Goal: Subscribe to service/newsletter

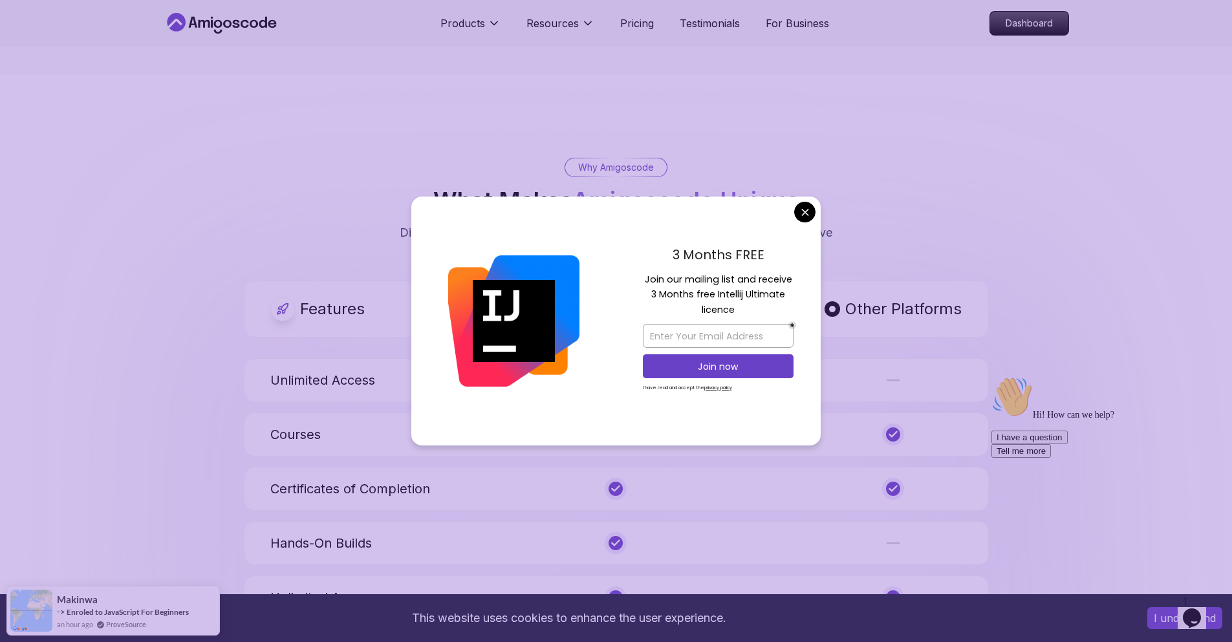
scroll to position [4462, 0]
click at [692, 334] on input "email" at bounding box center [718, 336] width 151 height 24
type input "parth.s@axongroupio.ch"
click at [766, 372] on p "Join now" at bounding box center [718, 366] width 122 height 13
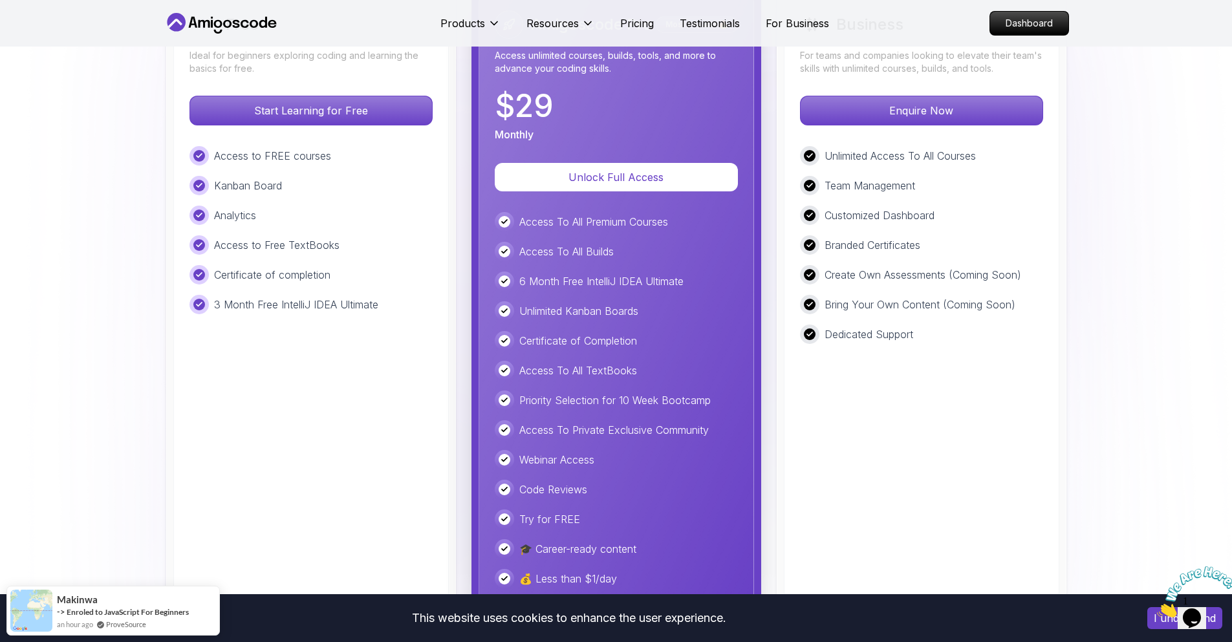
scroll to position [2845, 0]
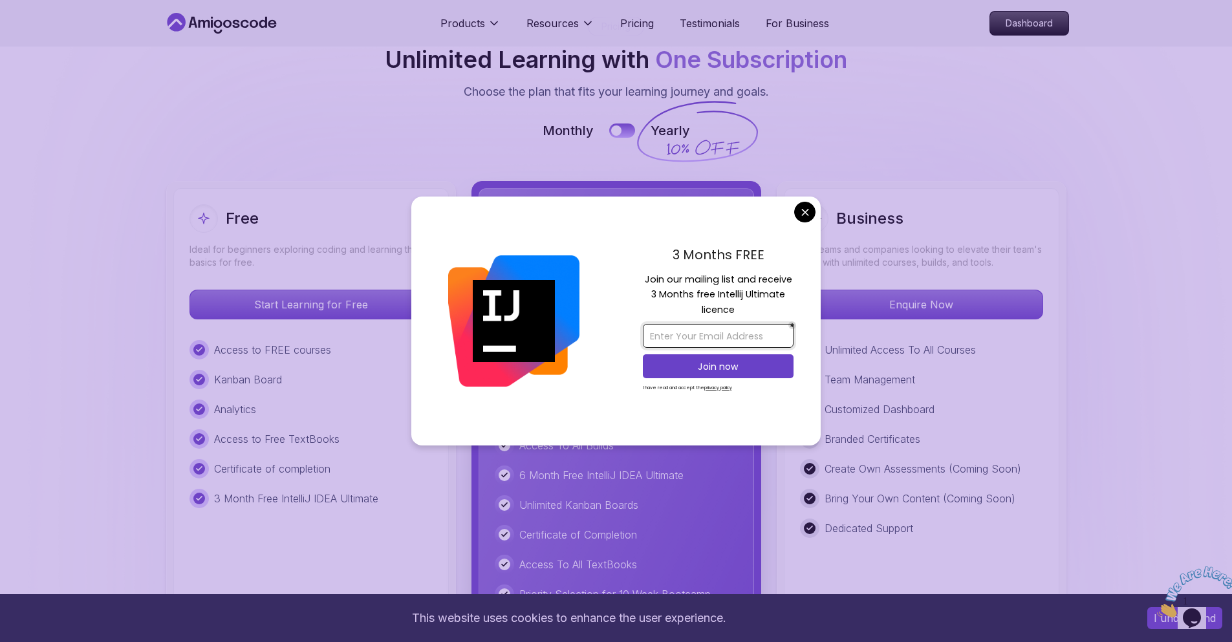
click at [689, 329] on input "email" at bounding box center [718, 336] width 151 height 24
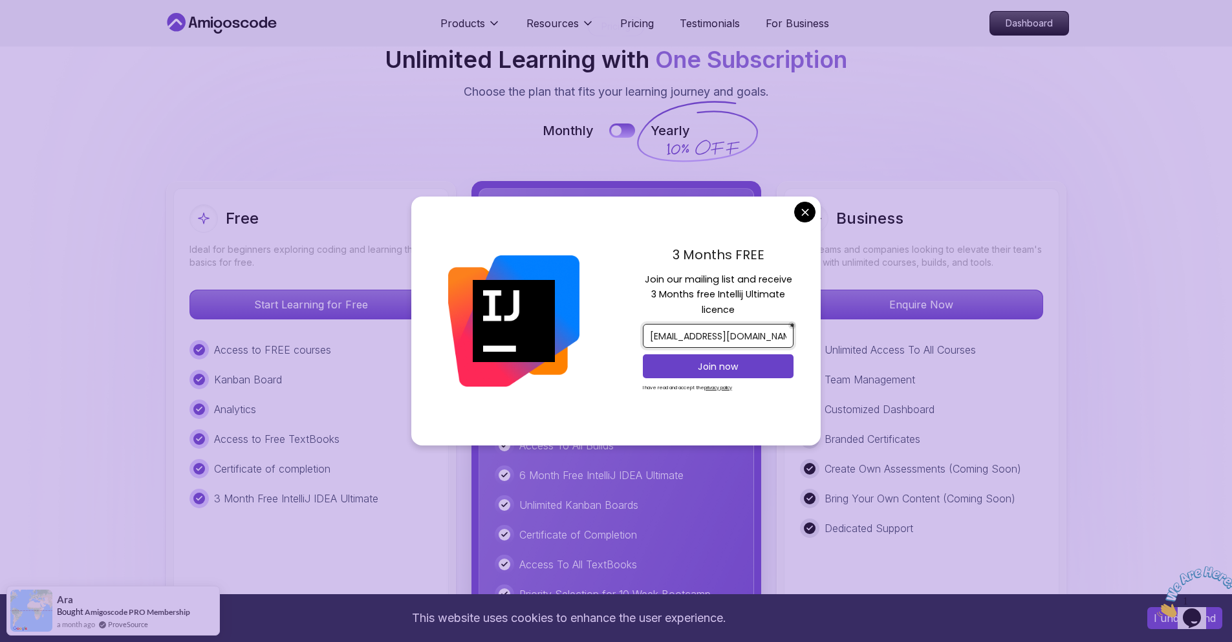
scroll to position [0, 14]
type input "parthsolanki.sp8535@gmail.com"
click at [712, 365] on p "Join now" at bounding box center [718, 366] width 122 height 13
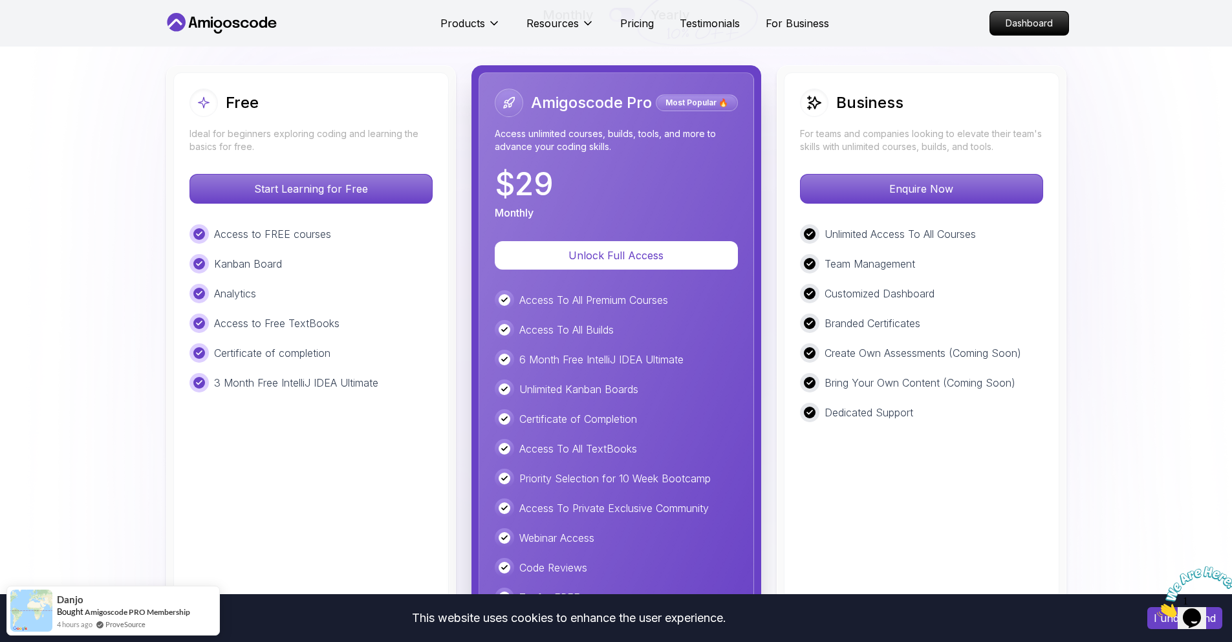
scroll to position [2975, 0]
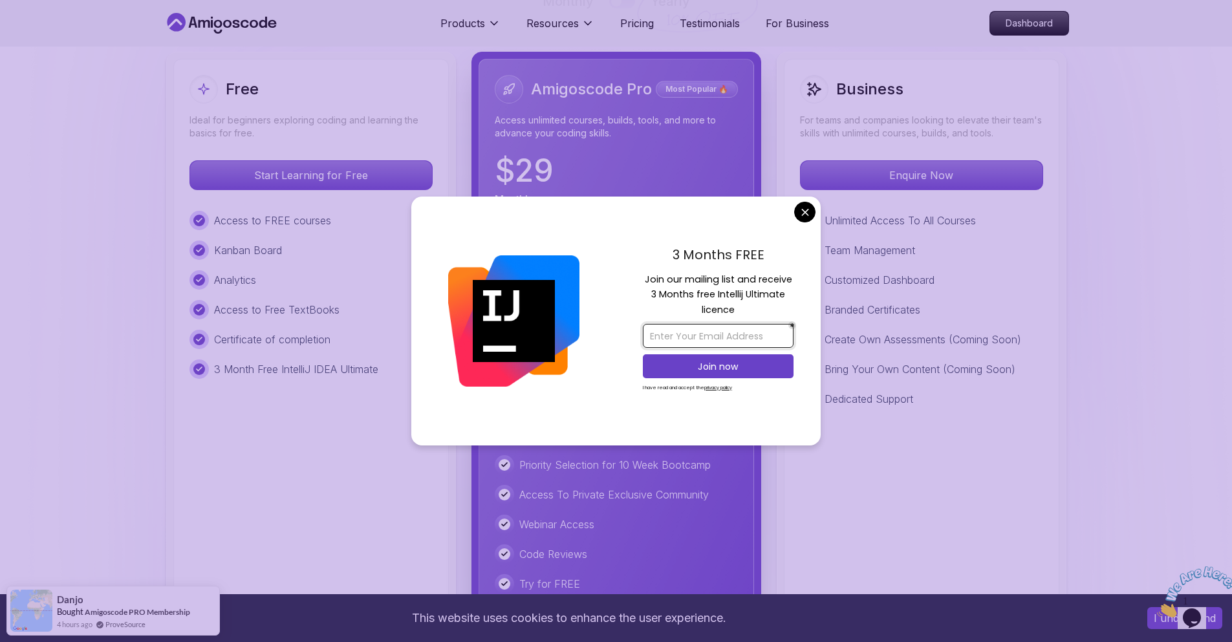
click at [659, 333] on input "email" at bounding box center [718, 336] width 151 height 24
paste input "parthtenant12@yopmail.com"
type input "parthtenant12@yopmail.com"
click at [681, 361] on p "Join now" at bounding box center [718, 366] width 122 height 13
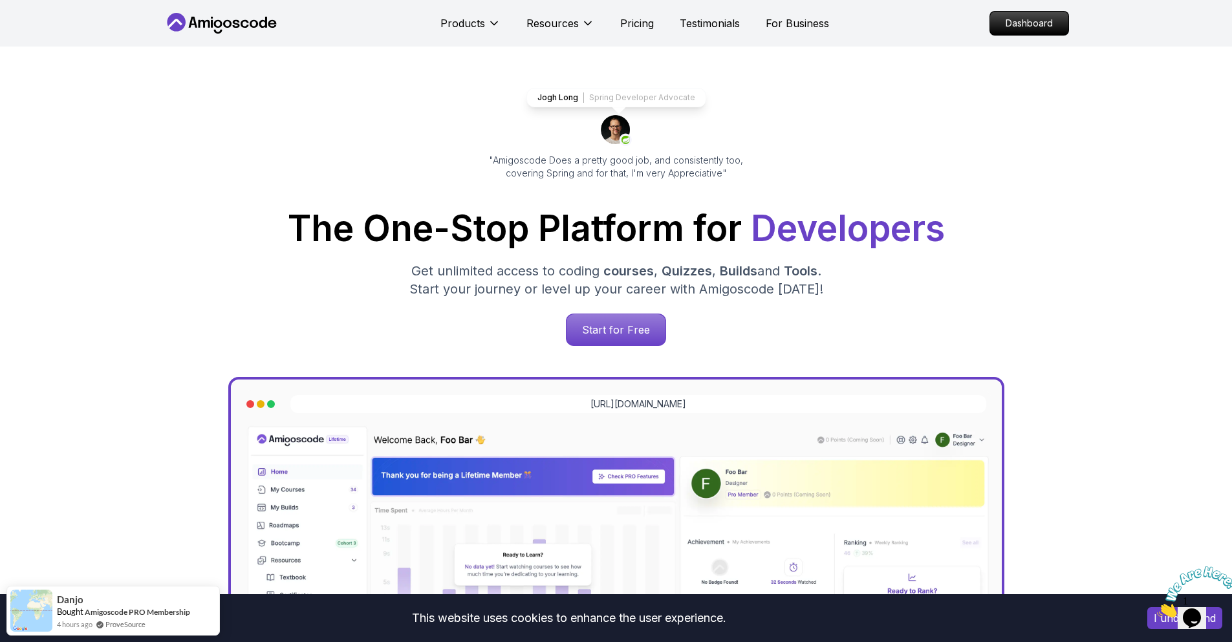
scroll to position [65, 0]
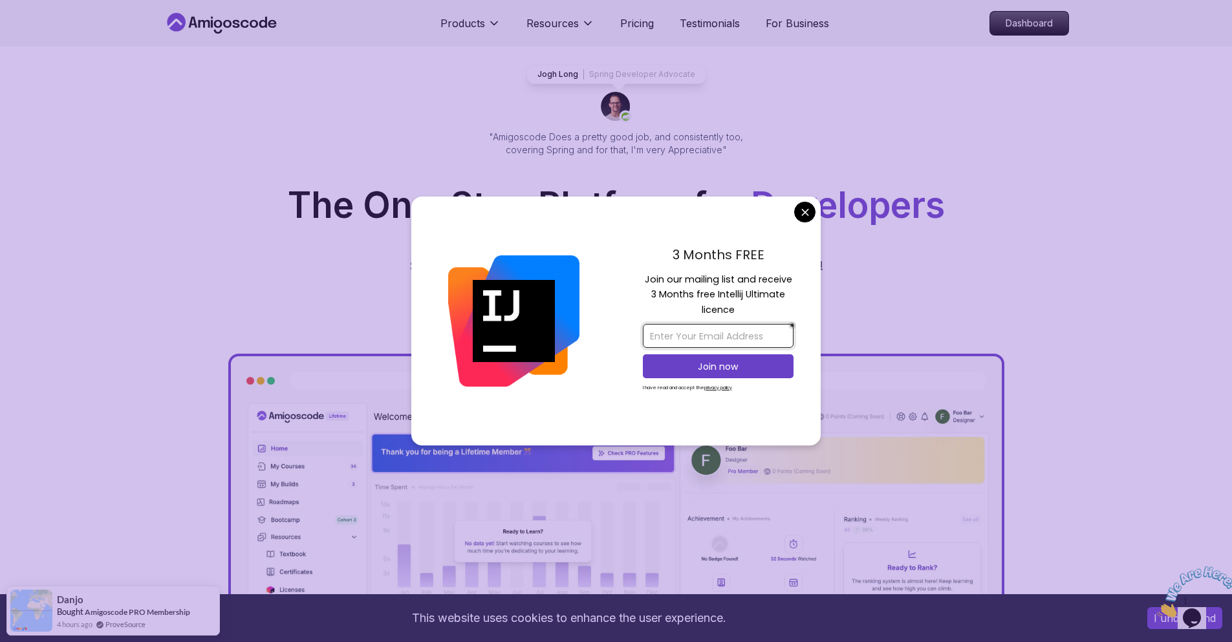
click at [683, 329] on input "email" at bounding box center [718, 336] width 151 height 24
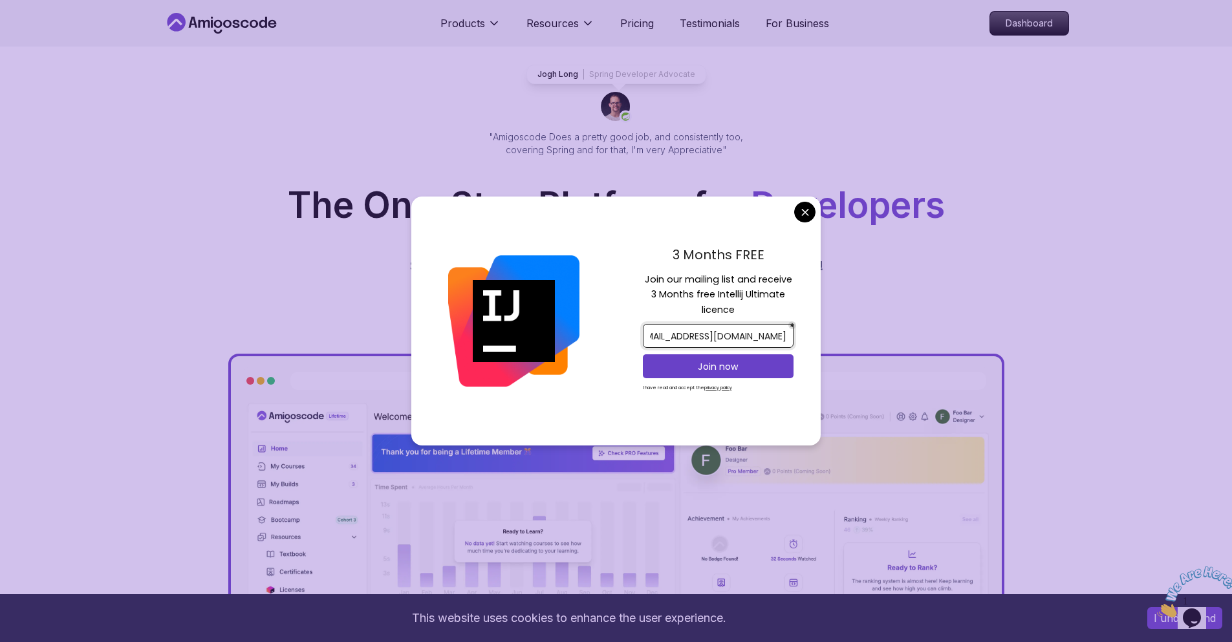
scroll to position [0, 40]
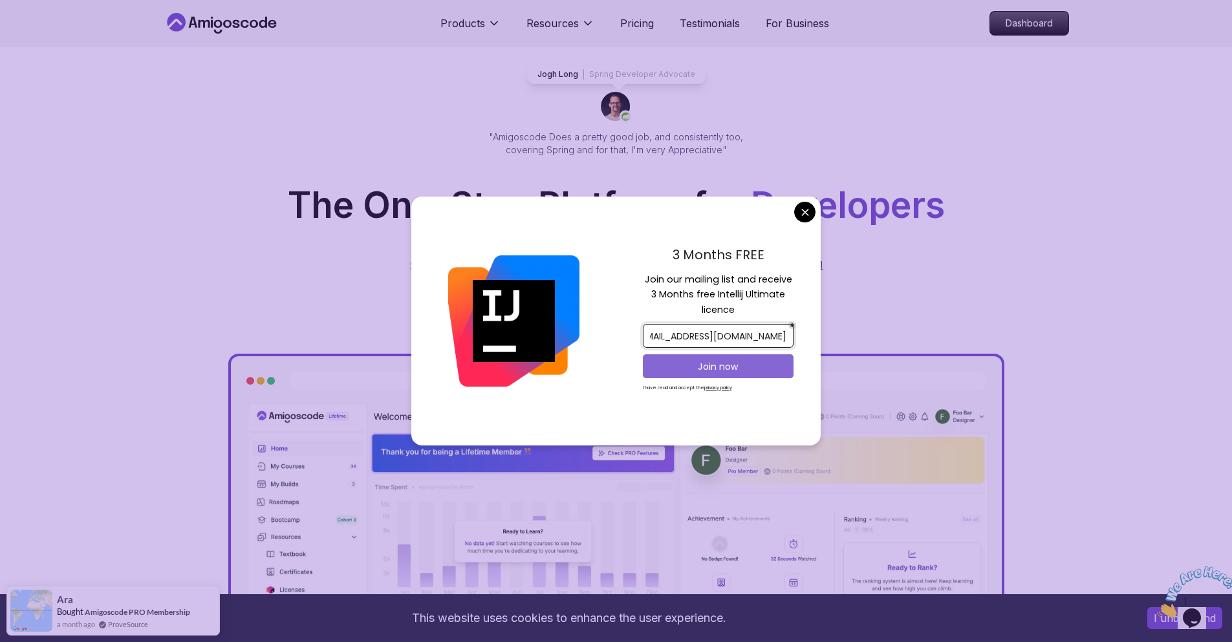
type input "cs.material.study.material@gmail.com"
click at [775, 372] on p "Join now" at bounding box center [718, 366] width 122 height 13
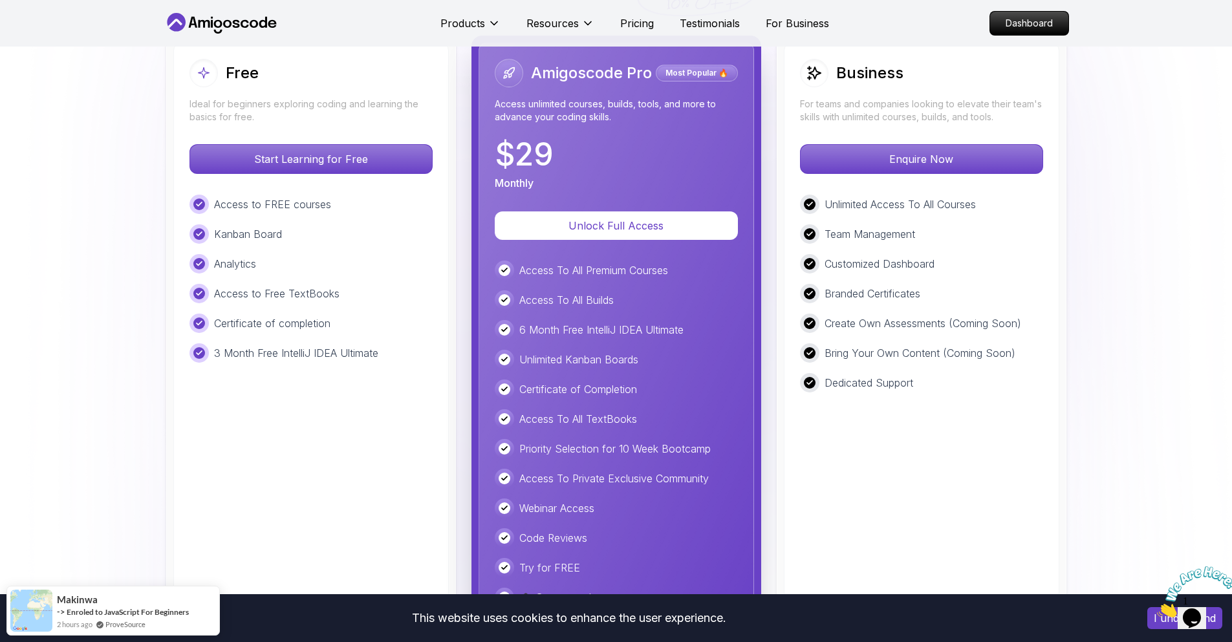
scroll to position [2910, 0]
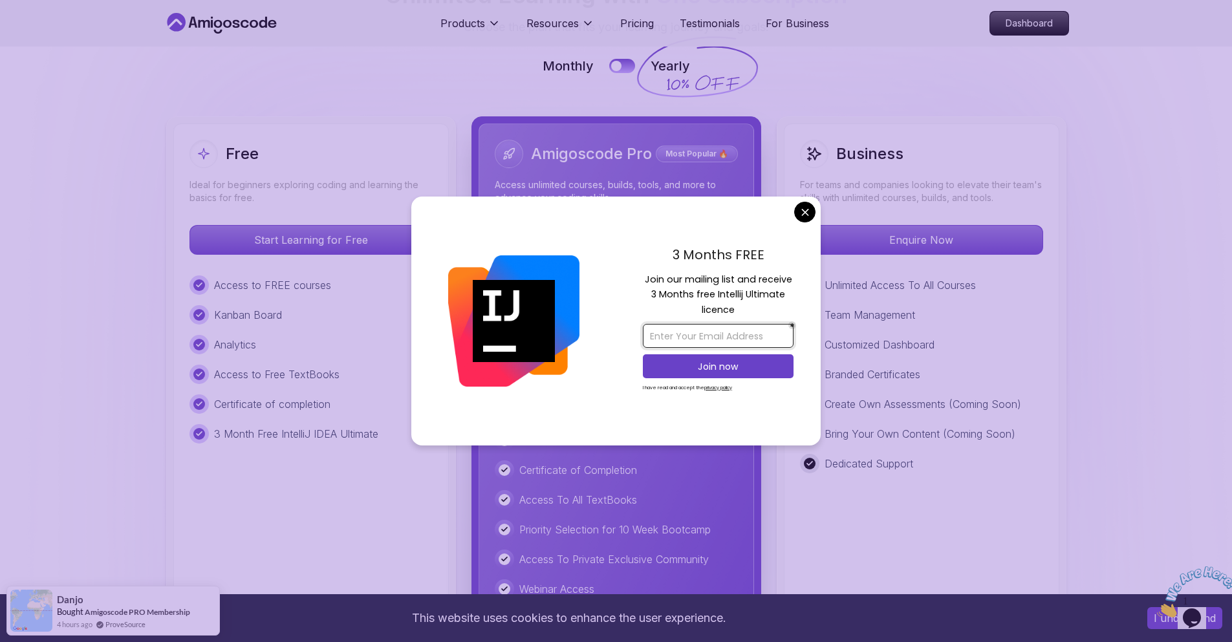
click at [707, 339] on input "email" at bounding box center [718, 336] width 151 height 24
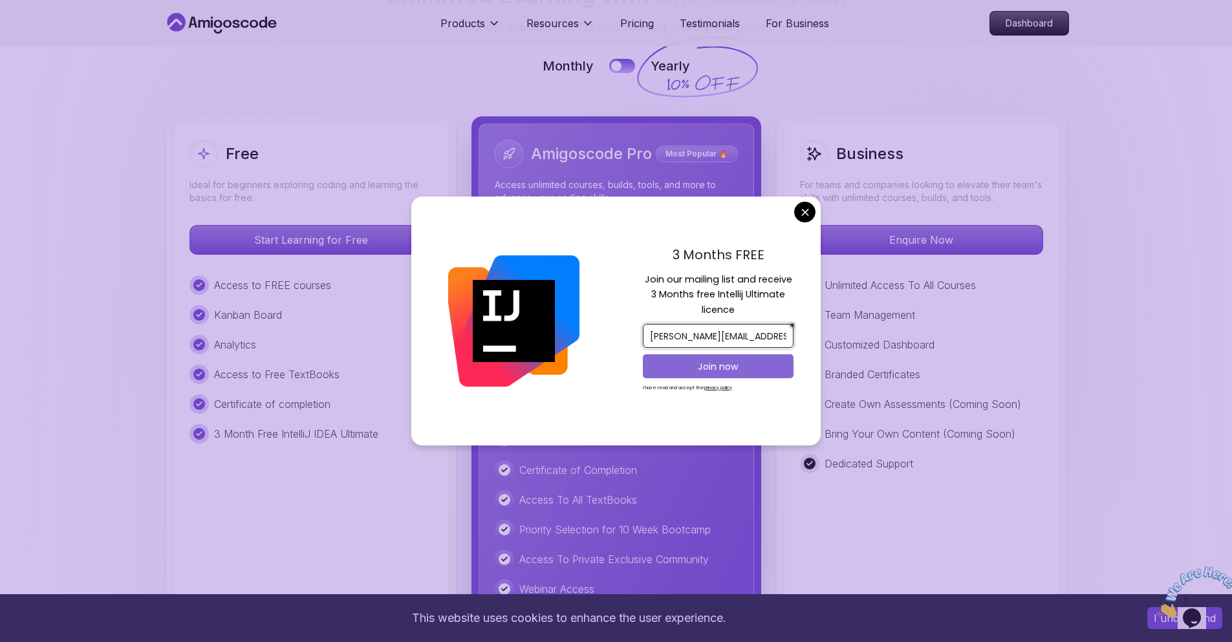
type input "[PERSON_NAME][EMAIL_ADDRESS][DOMAIN_NAME]"
click at [740, 366] on p "Join now" at bounding box center [718, 366] width 122 height 13
